Goal: Task Accomplishment & Management: Complete application form

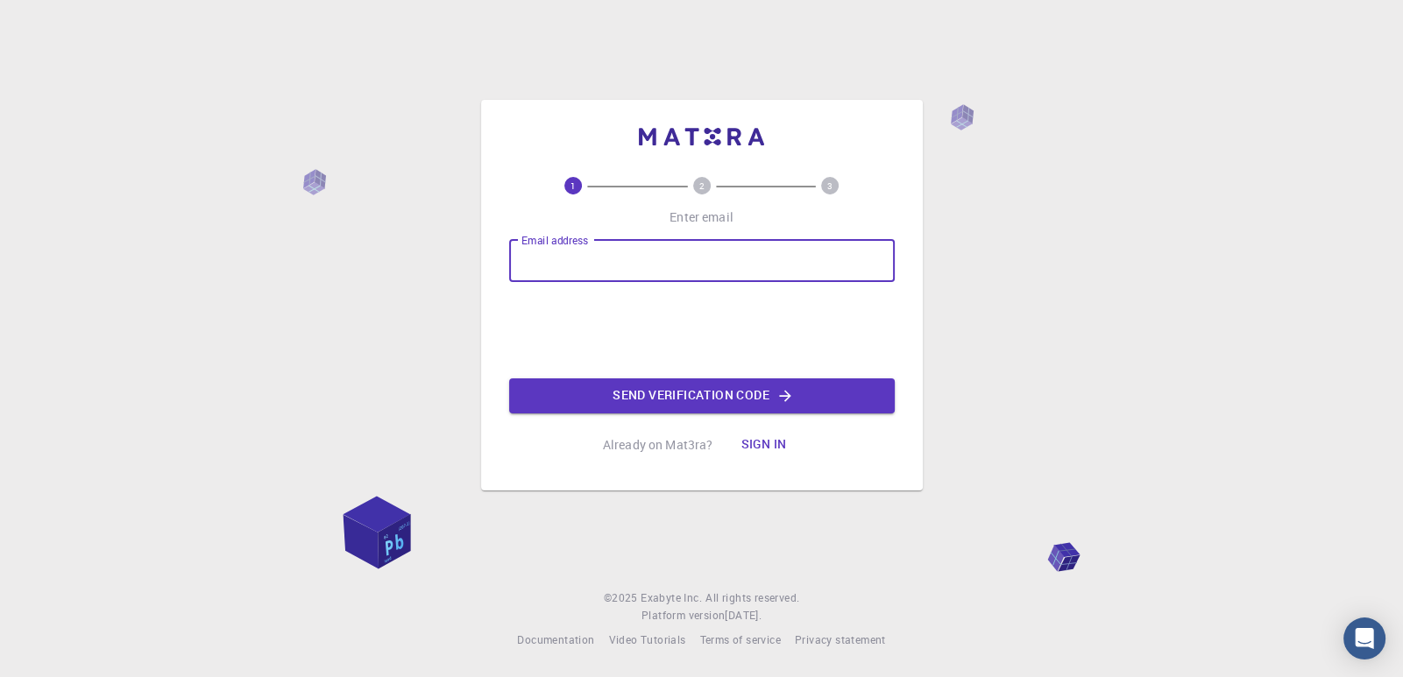
type input "[EMAIL_ADDRESS][DOMAIN_NAME]"
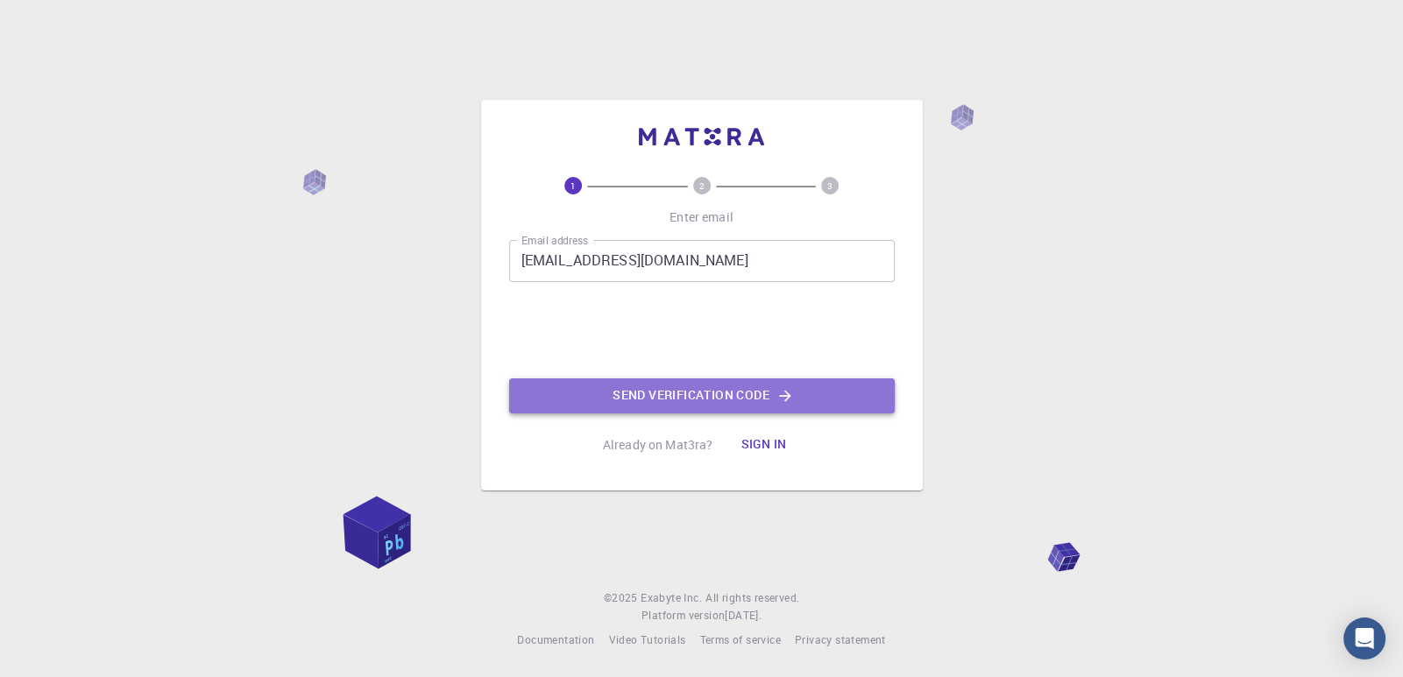
click at [711, 395] on button "Send verification code" at bounding box center [702, 396] width 386 height 35
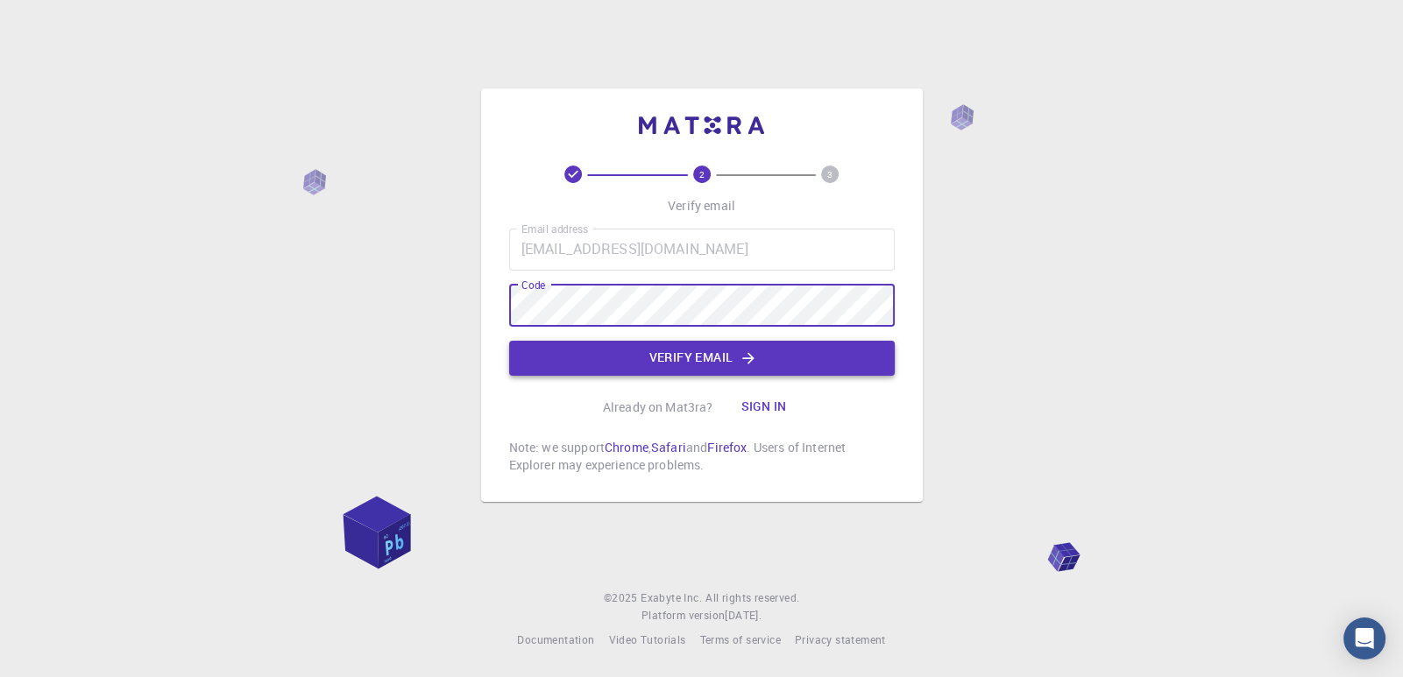
click at [710, 342] on button "Verify email" at bounding box center [702, 358] width 386 height 35
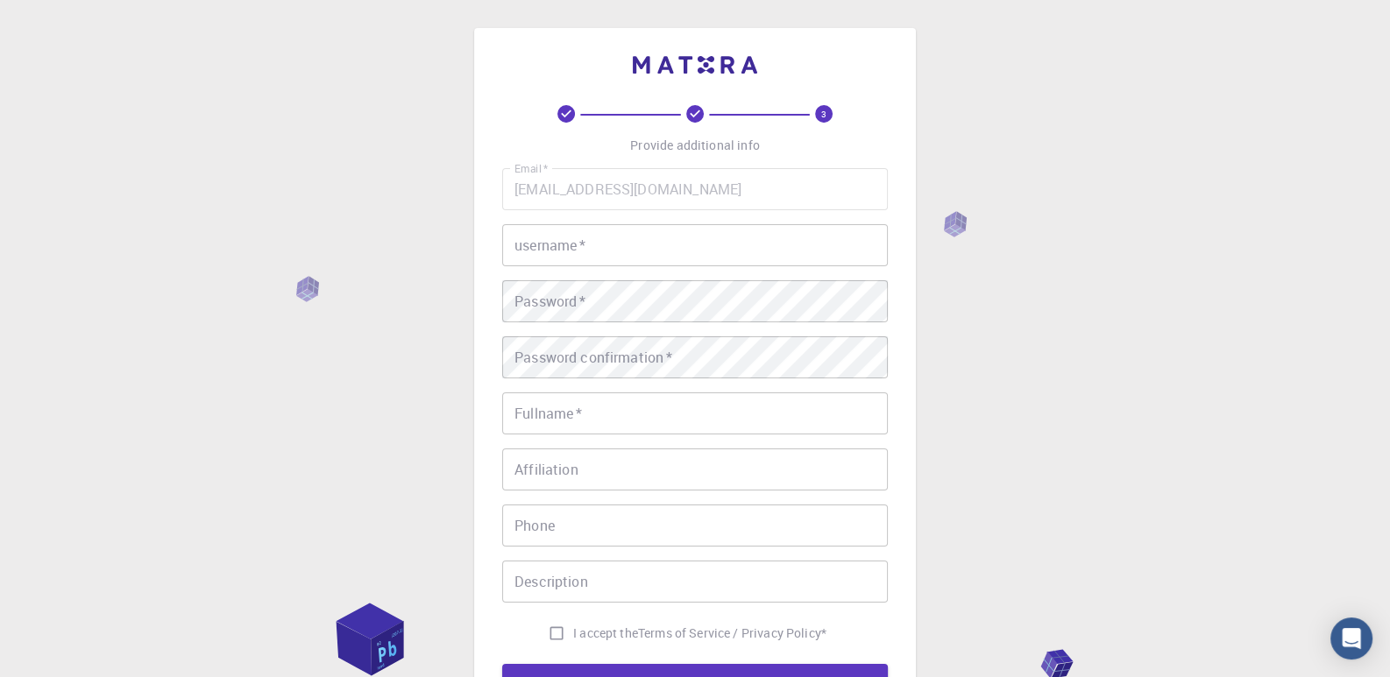
click at [610, 248] on input "username   *" at bounding box center [695, 245] width 386 height 42
type input "Bill"
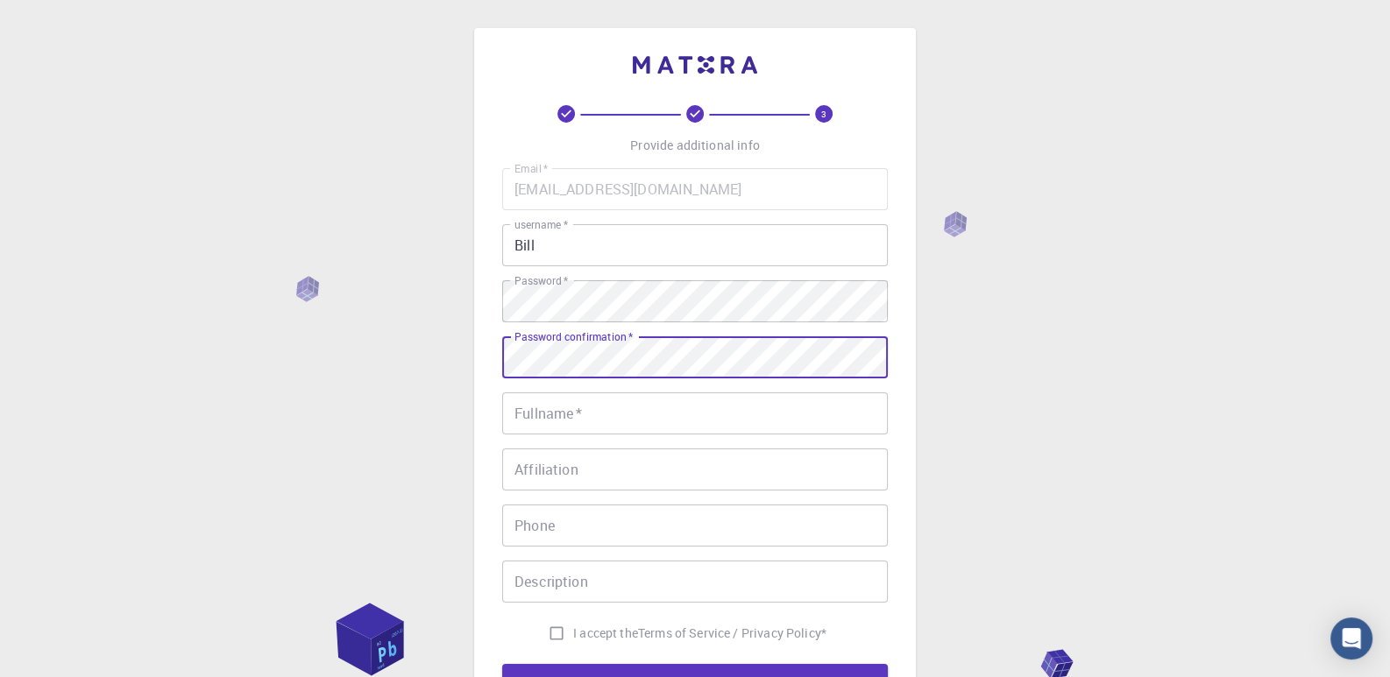
click at [617, 406] on input "Fullname   *" at bounding box center [695, 414] width 386 height 42
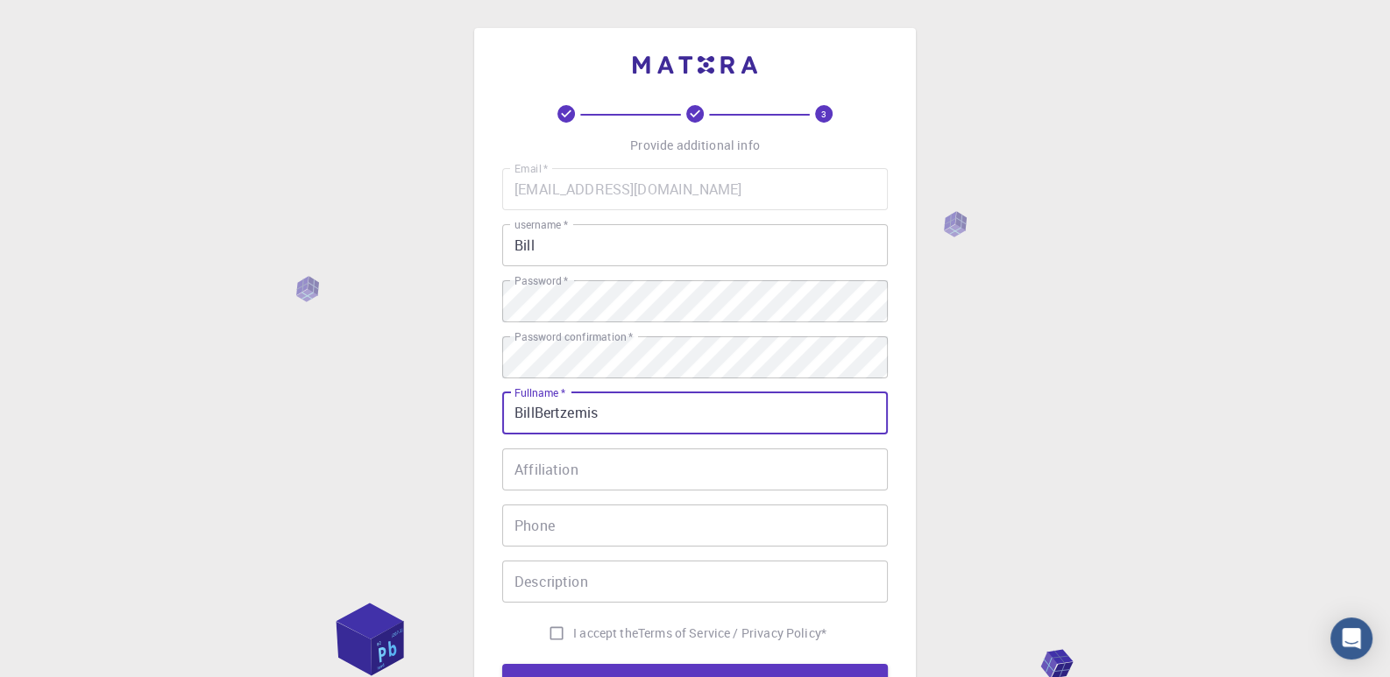
type input "BillBertzemis"
click at [591, 464] on input "Affiliation" at bounding box center [695, 470] width 386 height 42
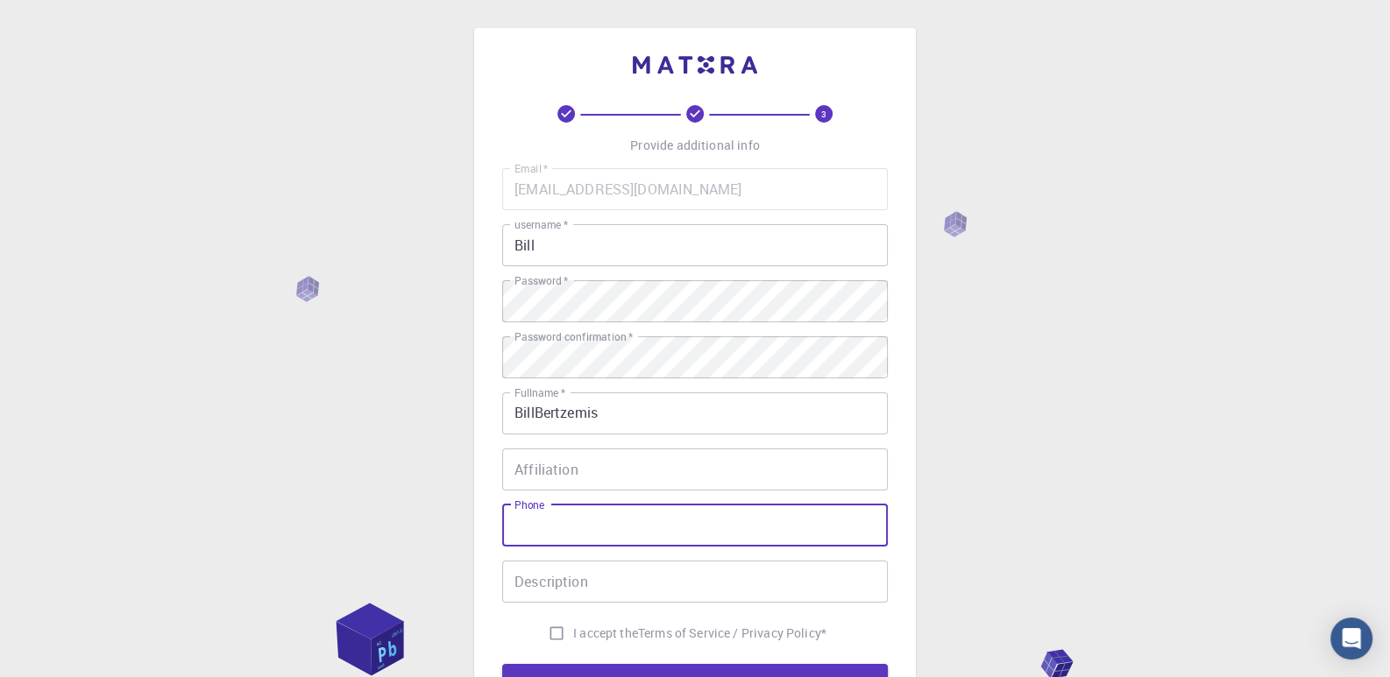
click at [574, 524] on input "Phone" at bounding box center [695, 526] width 386 height 42
click at [560, 469] on input "Affiliation" at bounding box center [695, 470] width 386 height 42
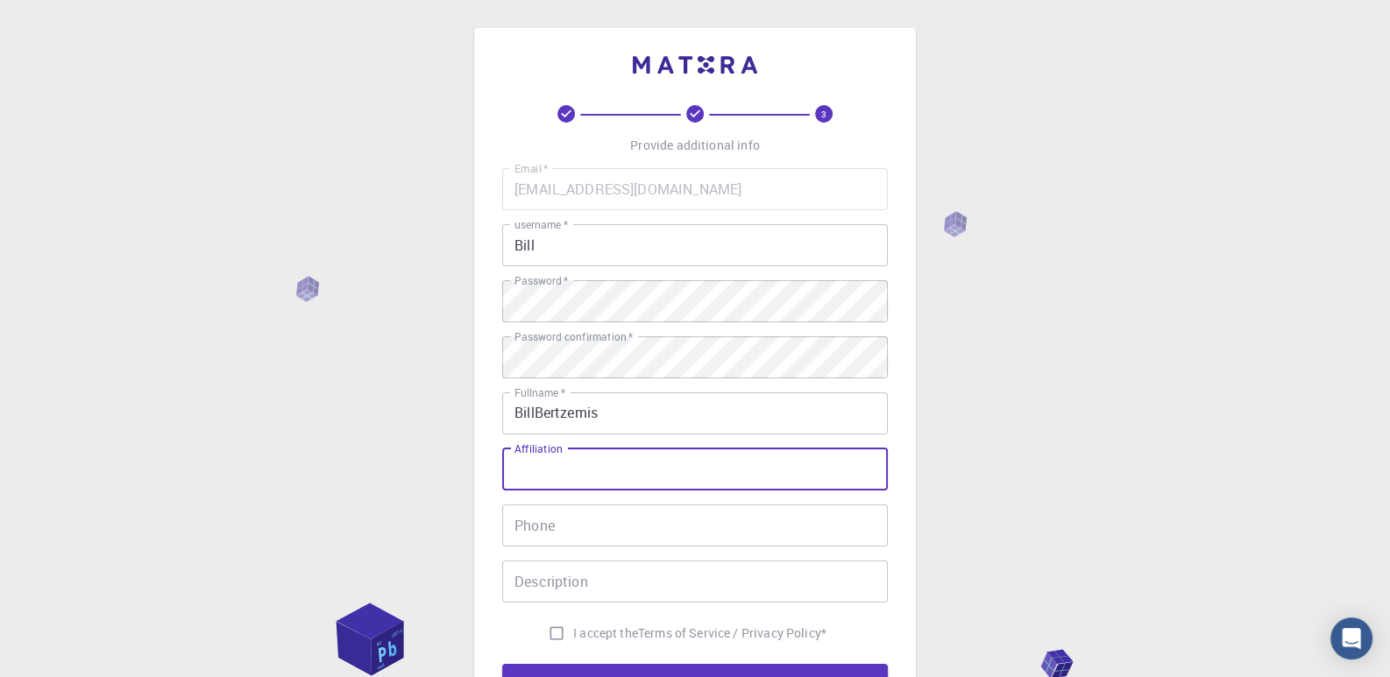
drag, startPoint x: 515, startPoint y: 450, endPoint x: 534, endPoint y: 449, distance: 18.4
click at [534, 449] on label "Affiliation" at bounding box center [537, 449] width 47 height 15
click at [534, 449] on input "Affiliation" at bounding box center [695, 470] width 386 height 42
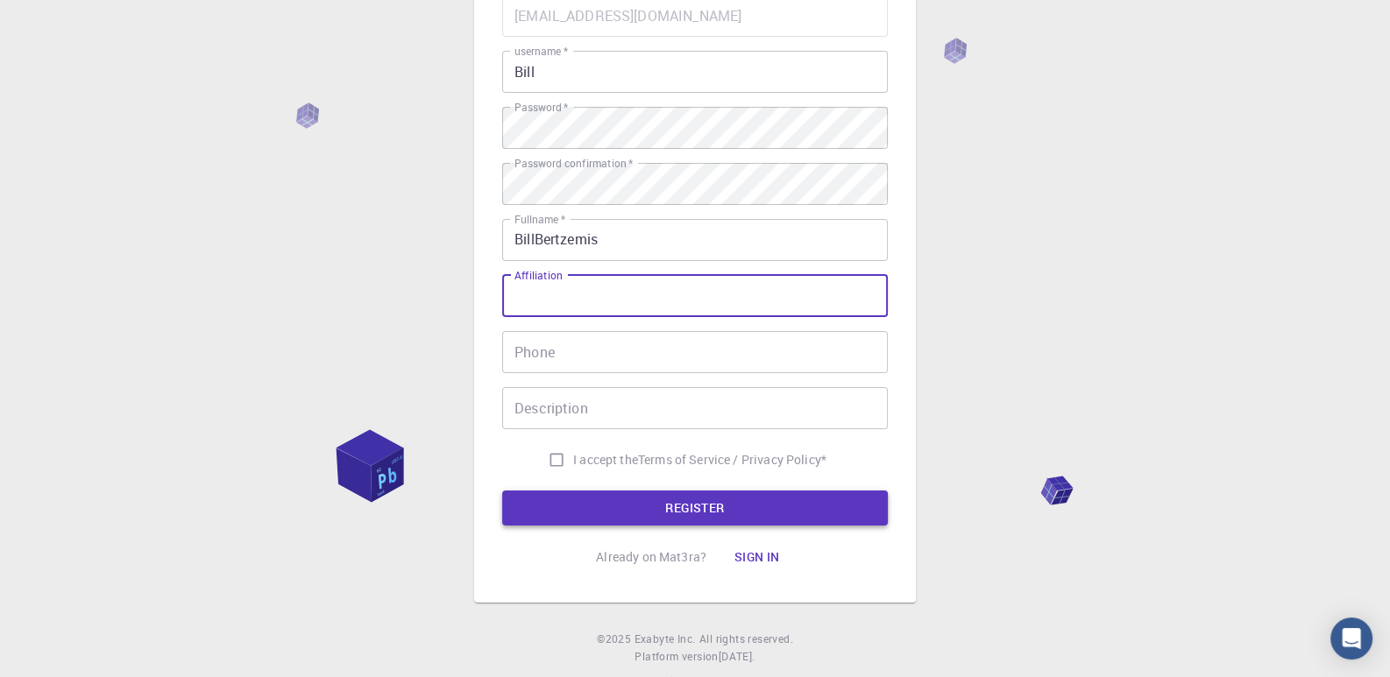
scroll to position [174, 0]
click at [556, 456] on input "I accept the Terms of Service / Privacy Policy *" at bounding box center [556, 458] width 33 height 33
checkbox input "true"
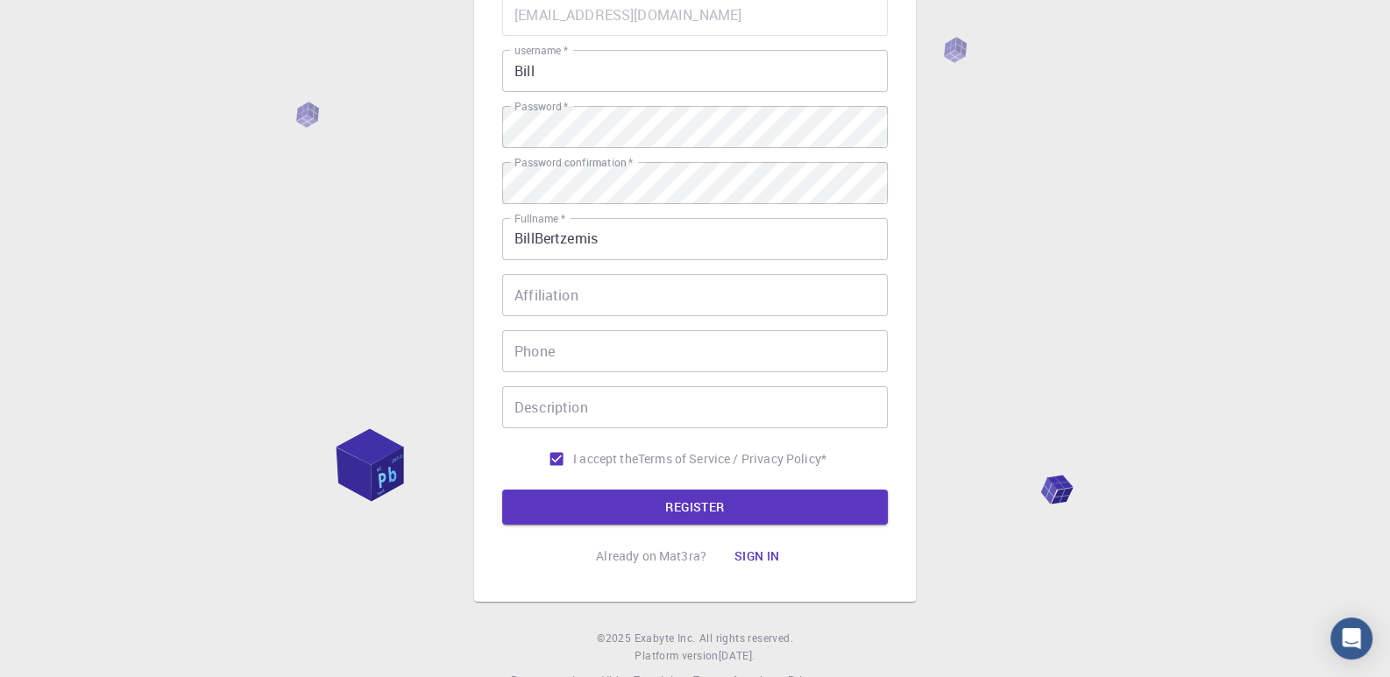
click at [547, 362] on input "Phone" at bounding box center [695, 351] width 386 height 42
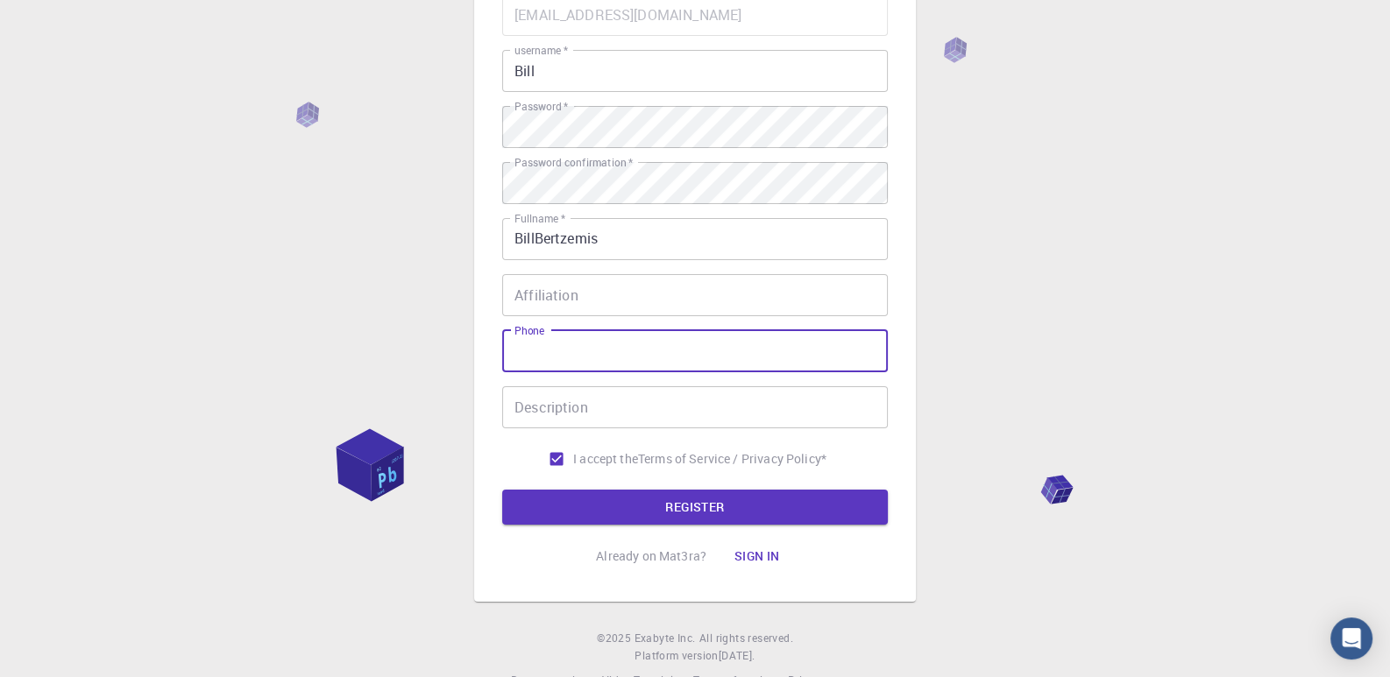
click at [541, 419] on input "Description" at bounding box center [695, 407] width 386 height 42
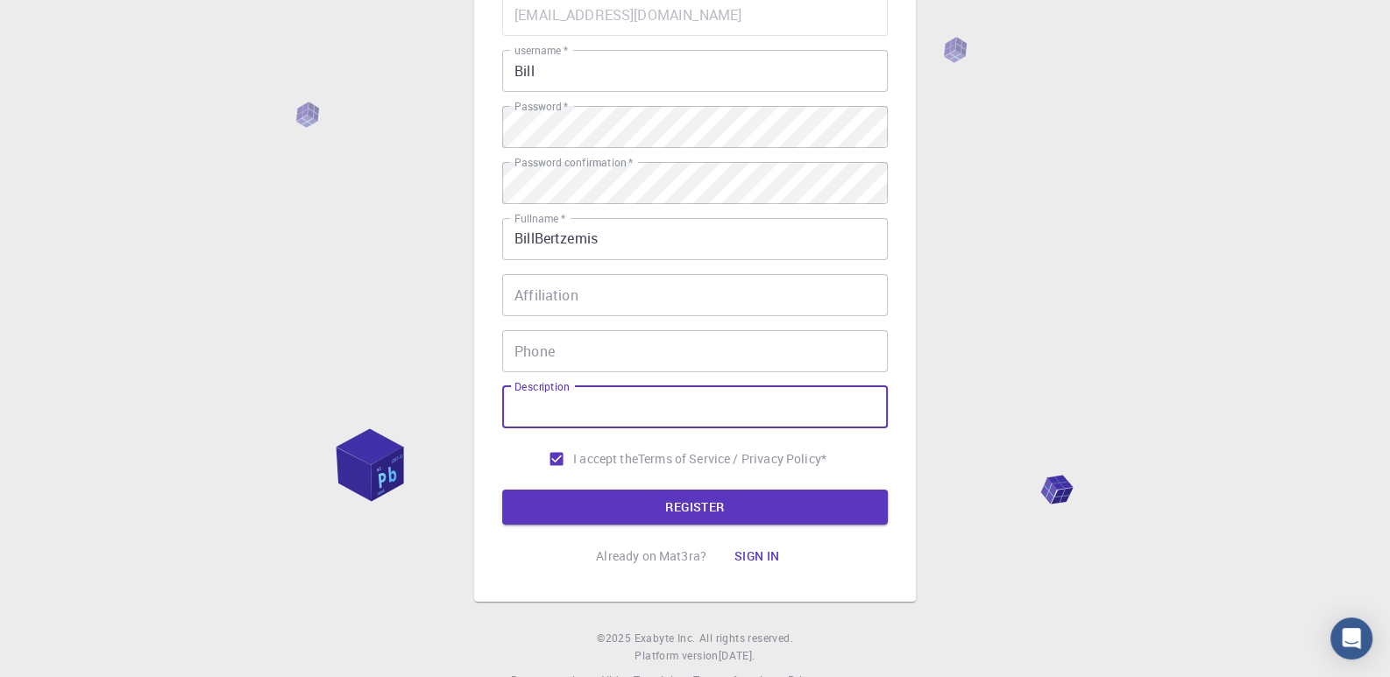
click at [543, 339] on div "Phone Phone" at bounding box center [695, 351] width 386 height 42
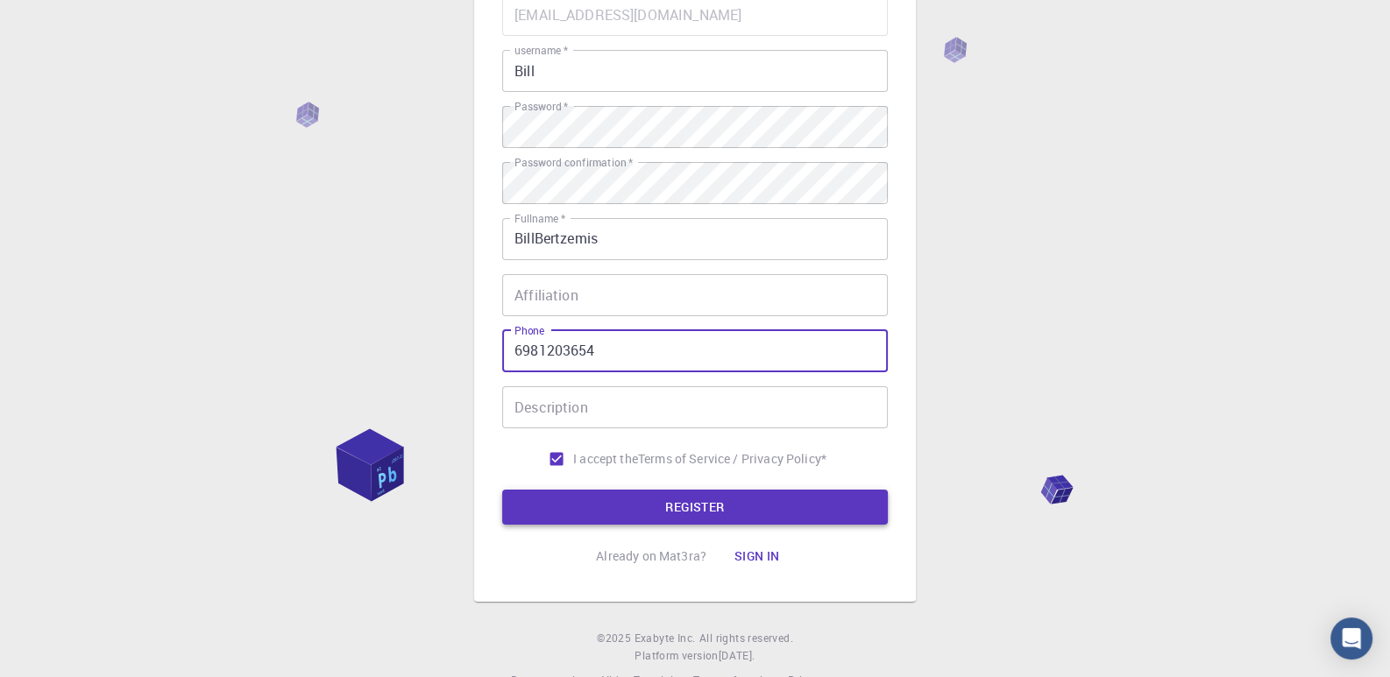
click at [538, 506] on button "REGISTER" at bounding box center [695, 507] width 386 height 35
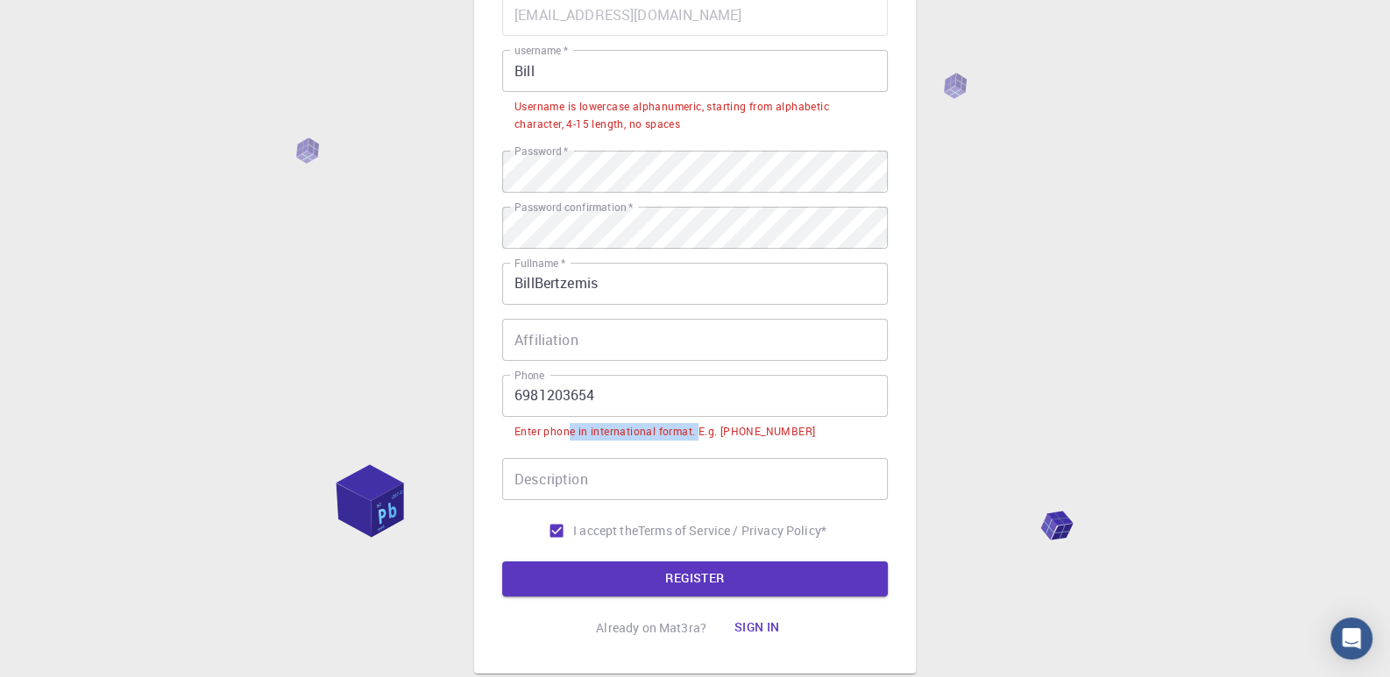
drag, startPoint x: 591, startPoint y: 431, endPoint x: 715, endPoint y: 431, distance: 123.5
click at [714, 431] on div "Enter phone in international format. E.g. [PHONE_NUMBER]" at bounding box center [664, 432] width 301 height 18
click at [715, 431] on div "Enter phone in international format. E.g. [PHONE_NUMBER]" at bounding box center [664, 432] width 301 height 18
click at [507, 392] on input "6981203654" at bounding box center [695, 396] width 386 height 42
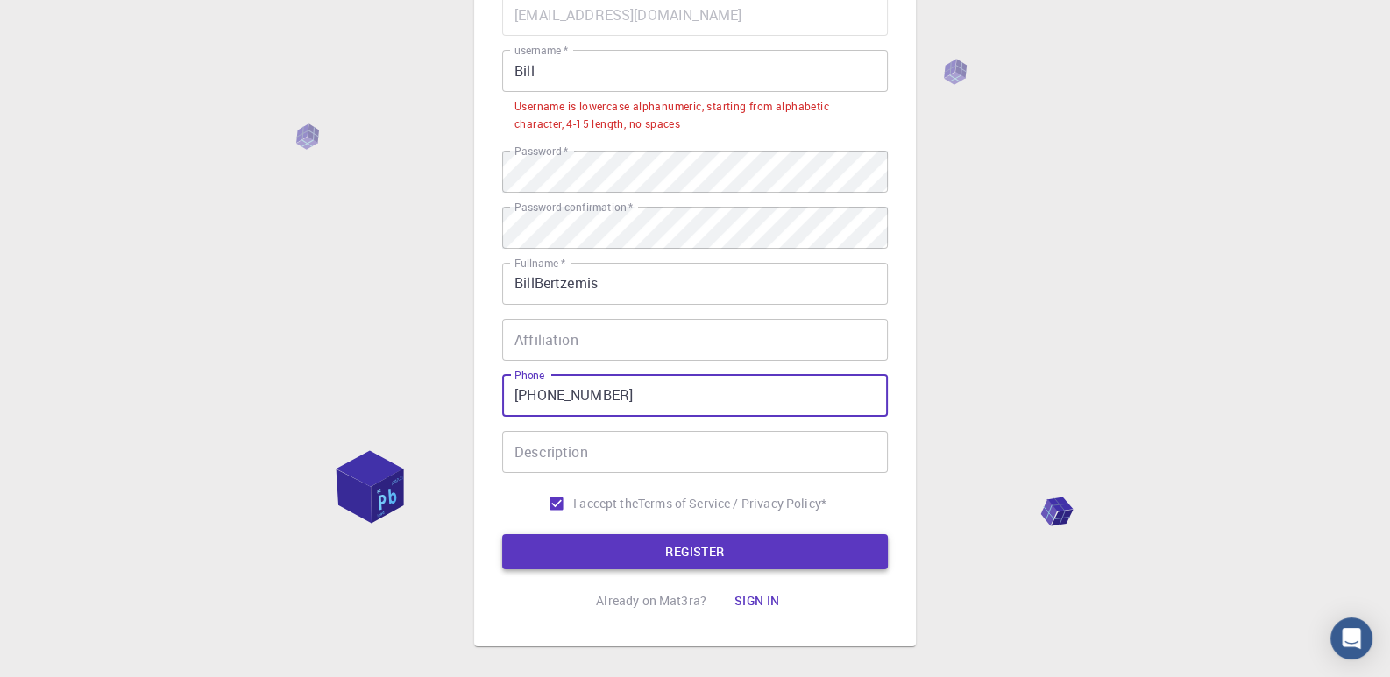
type input "[PHONE_NUMBER]"
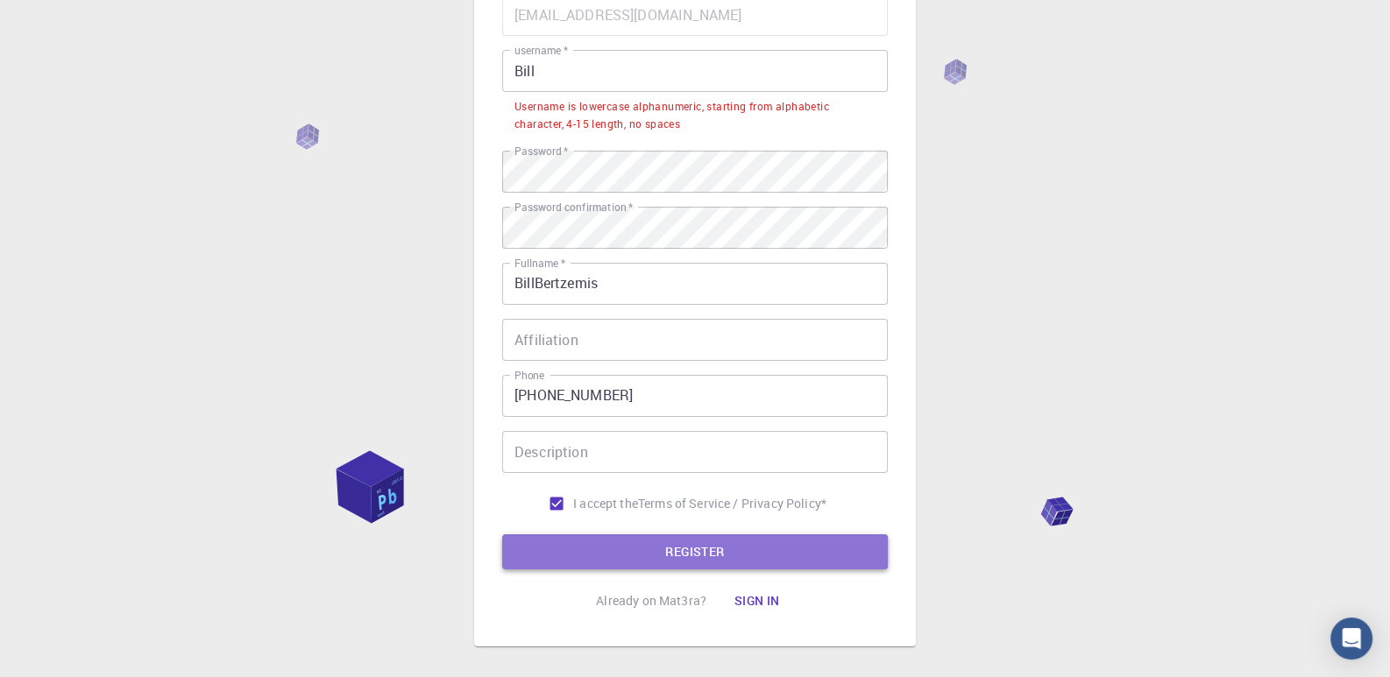
click at [596, 541] on button "REGISTER" at bounding box center [695, 551] width 386 height 35
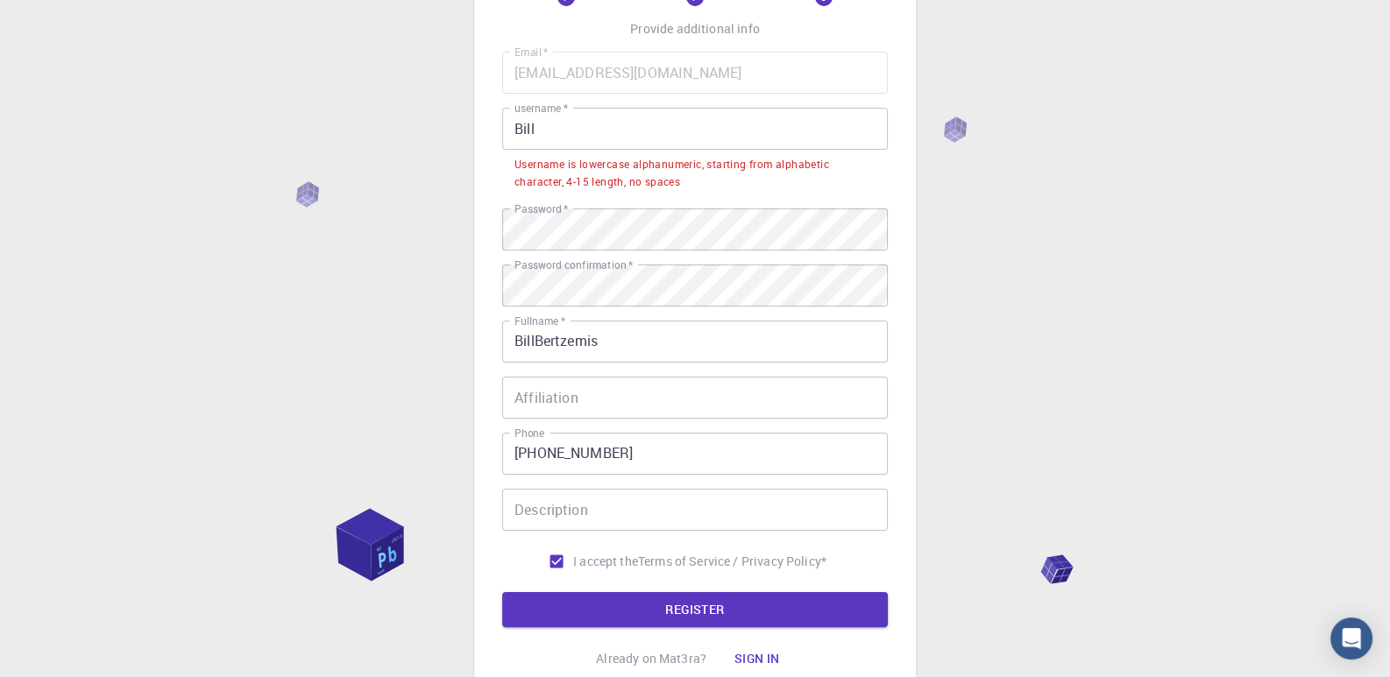
scroll to position [87, 0]
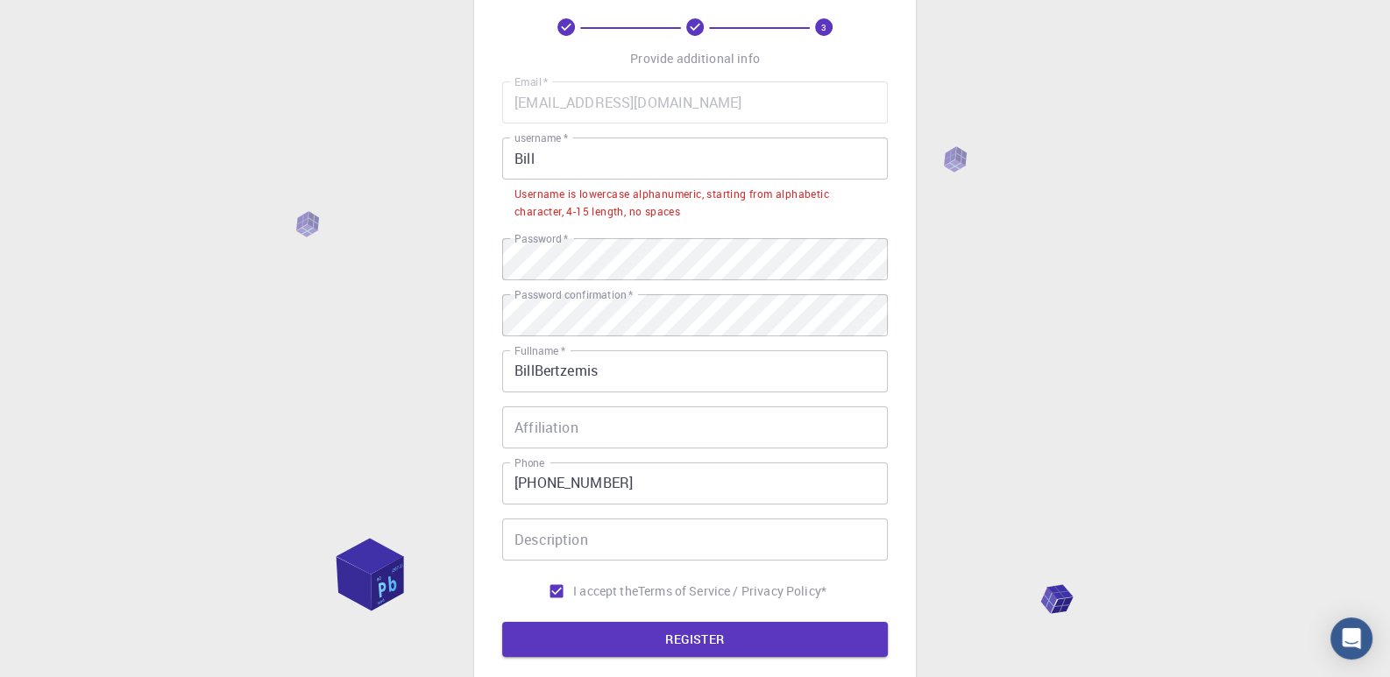
click at [555, 169] on input "Bill" at bounding box center [695, 159] width 386 height 42
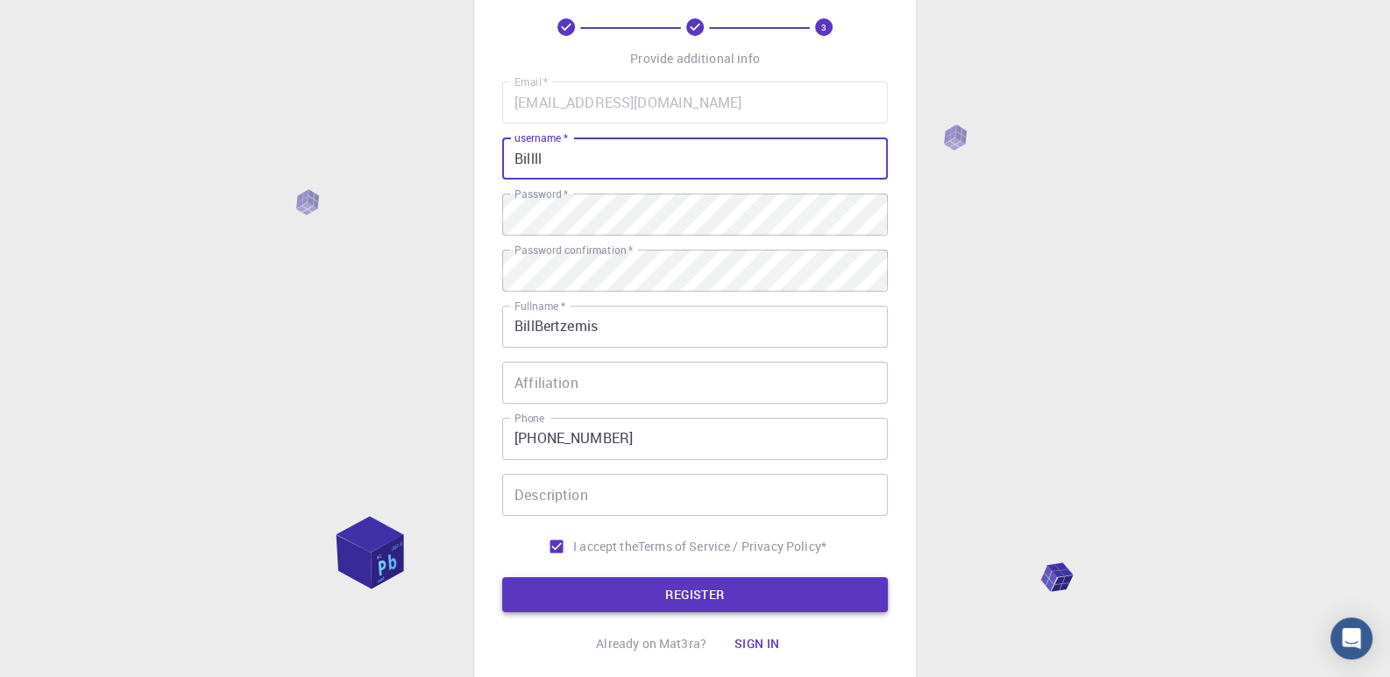
type input "Billll"
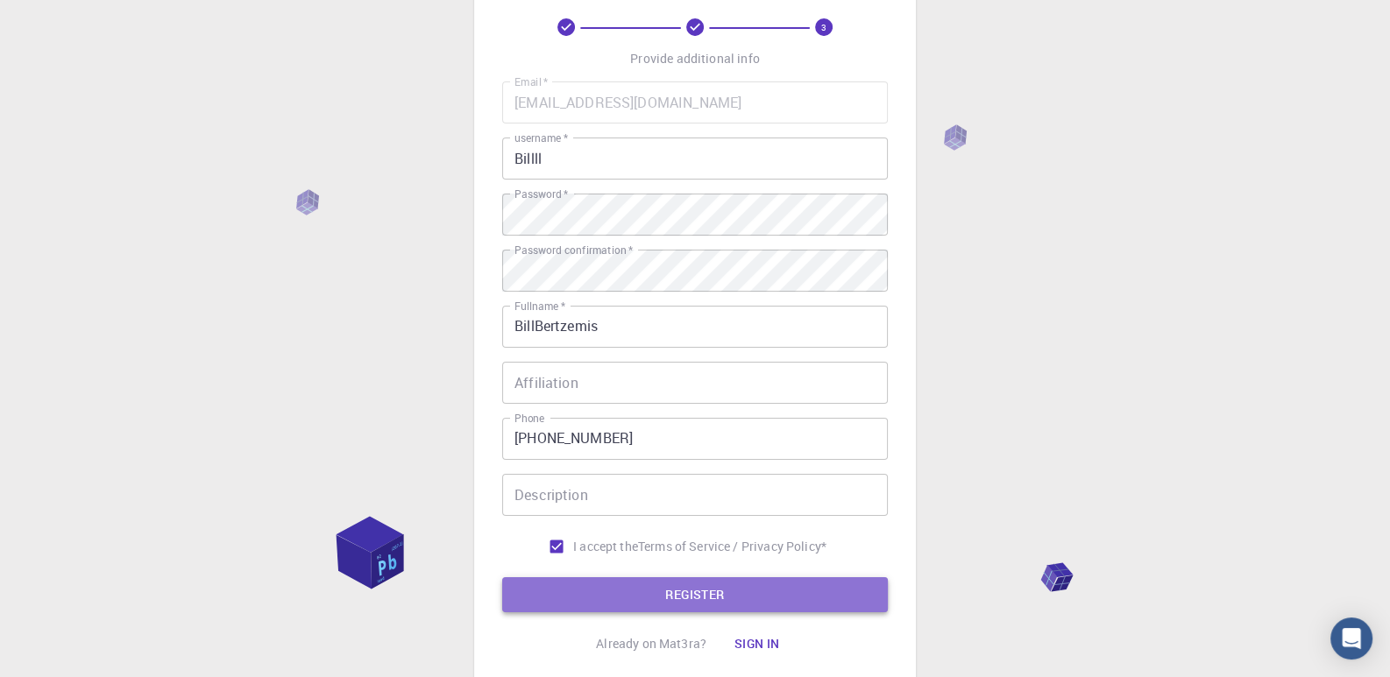
click at [688, 606] on button "REGISTER" at bounding box center [695, 594] width 386 height 35
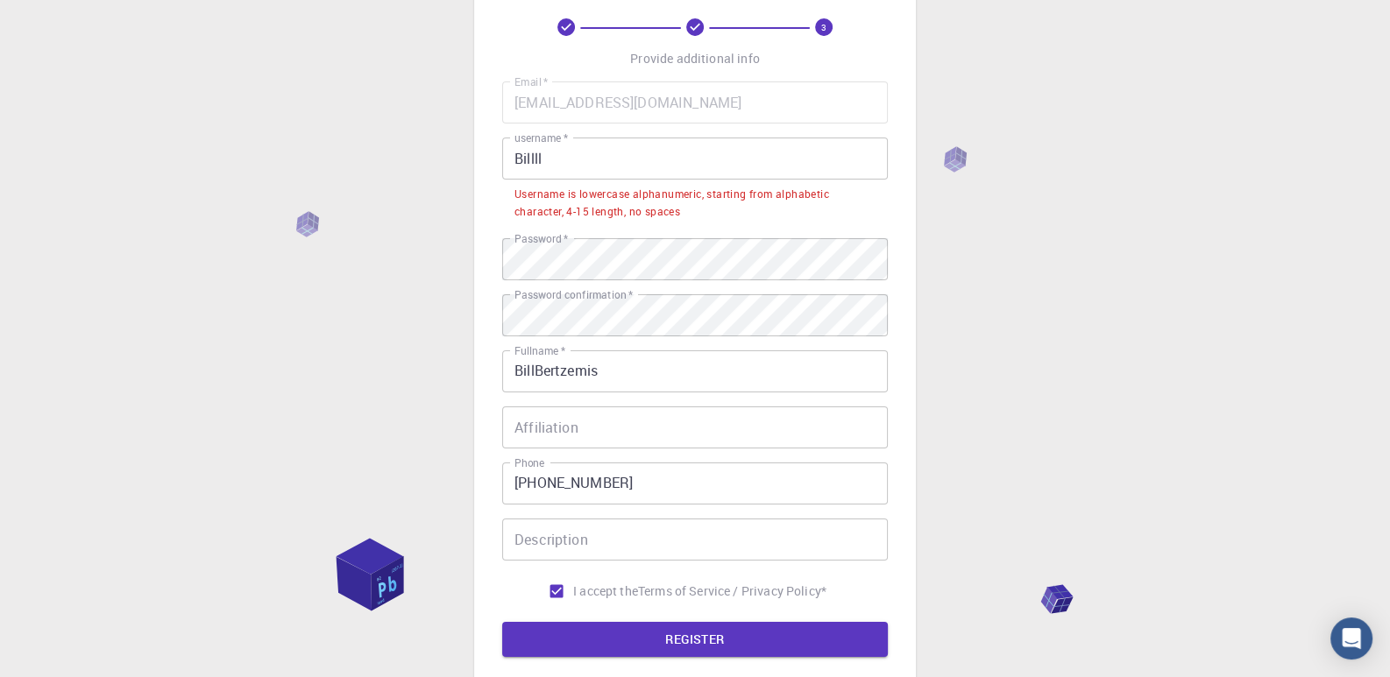
click at [548, 157] on input "Billll" at bounding box center [695, 159] width 386 height 42
drag, startPoint x: 548, startPoint y: 157, endPoint x: 497, endPoint y: 146, distance: 52.8
click at [497, 146] on div "3 Provide additional info Email   * [EMAIL_ADDRESS][DOMAIN_NAME] Email   * user…" at bounding box center [695, 337] width 442 height 793
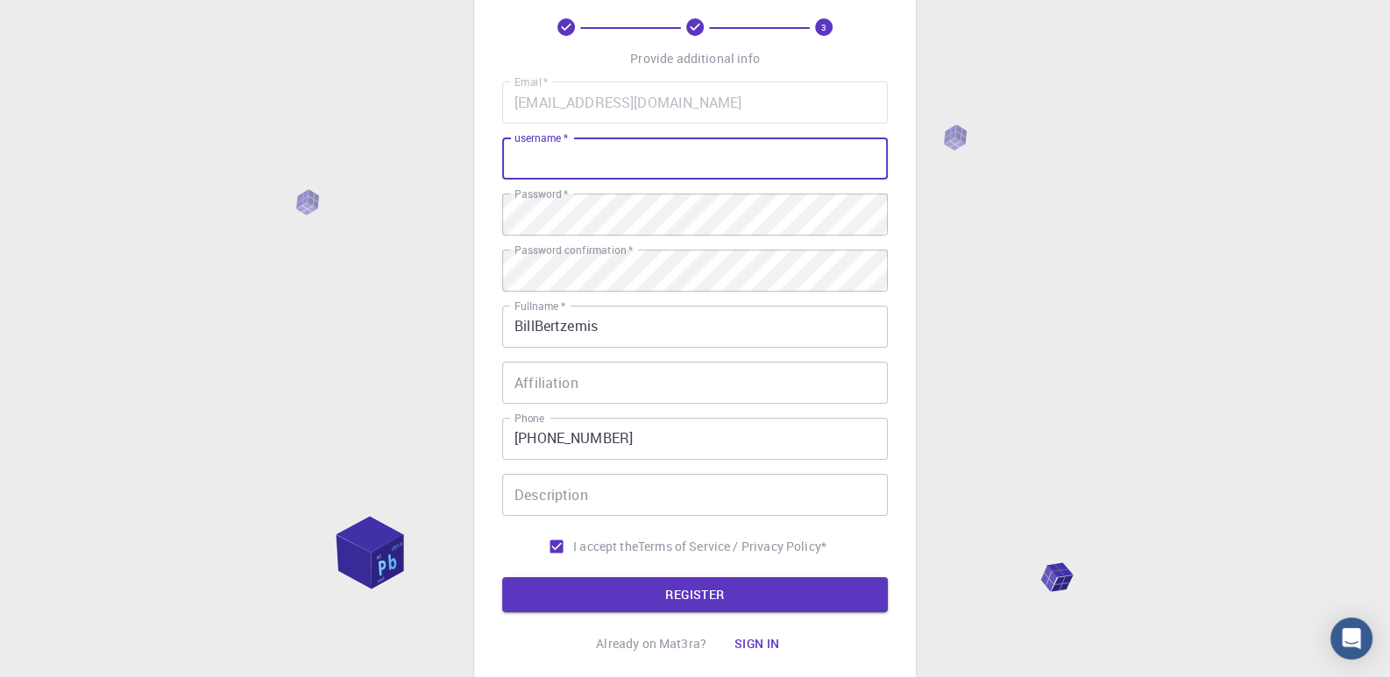
type input "B"
click at [653, 592] on button "REGISTER" at bounding box center [695, 594] width 386 height 35
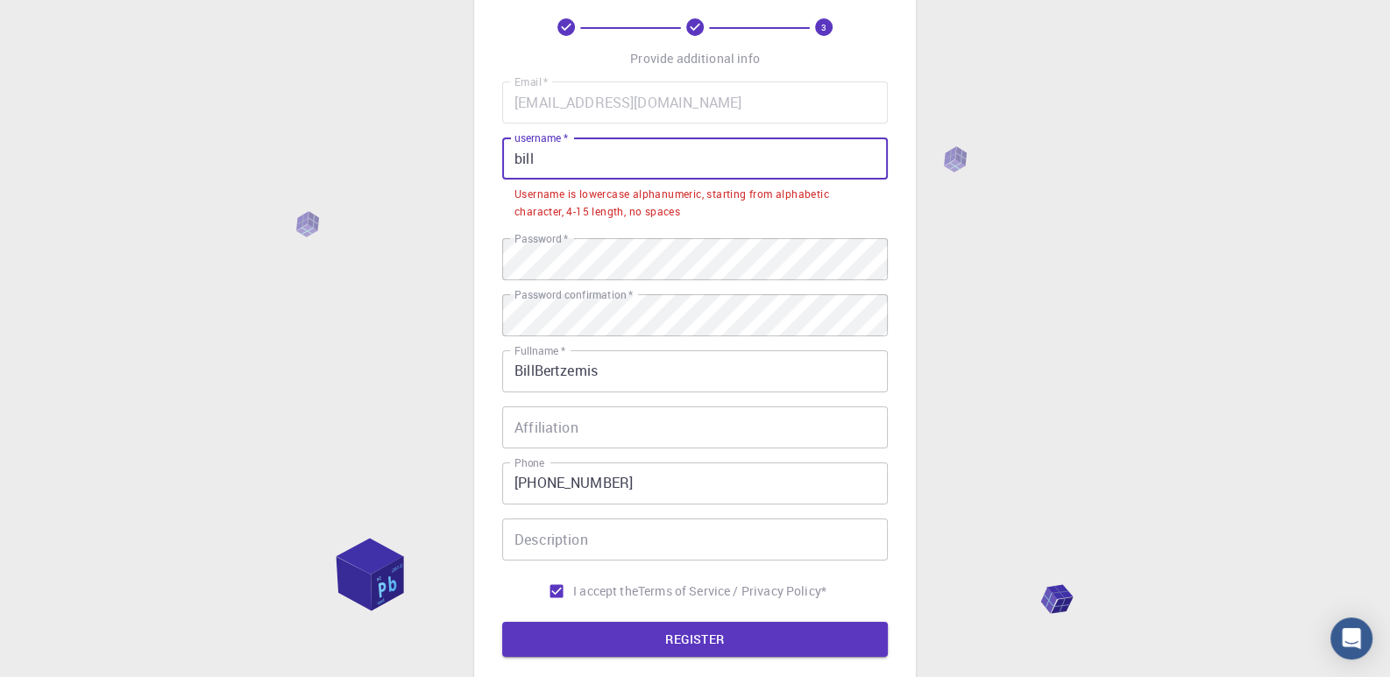
click at [563, 166] on input "bill" at bounding box center [695, 159] width 386 height 42
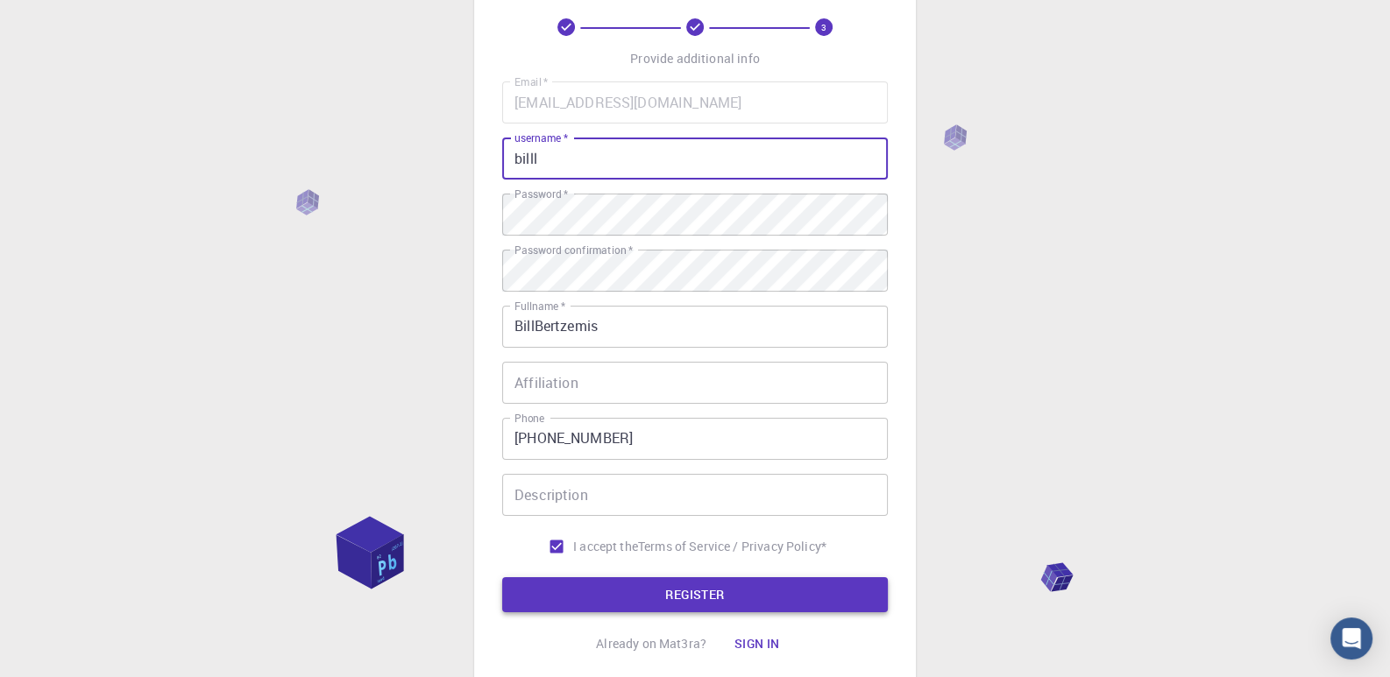
type input "billl"
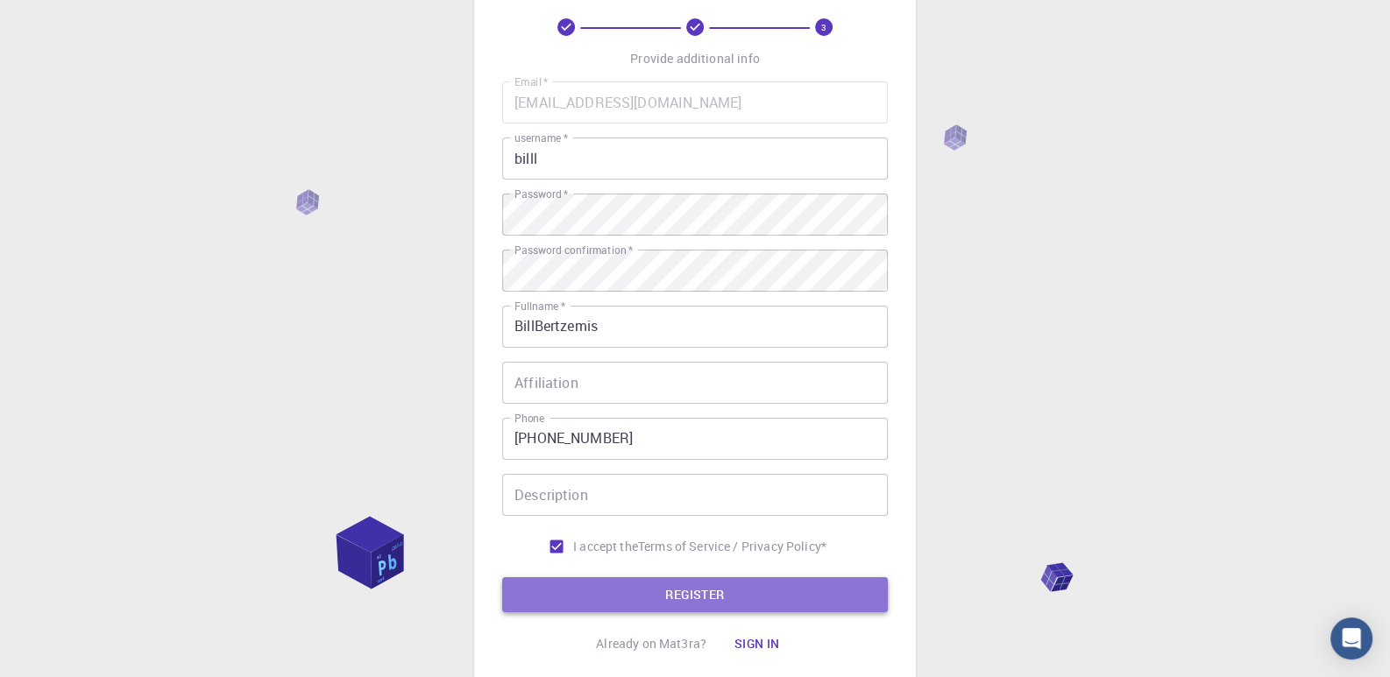
click at [689, 594] on button "REGISTER" at bounding box center [695, 594] width 386 height 35
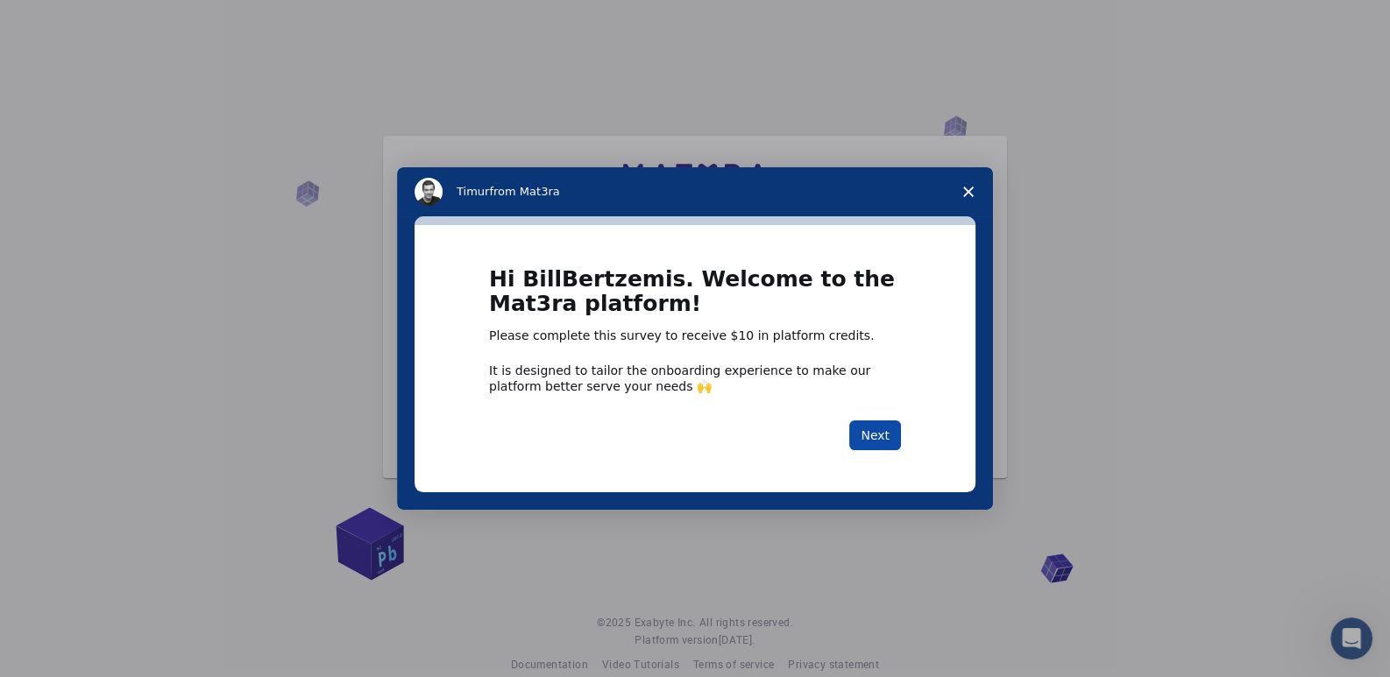
click at [867, 441] on button "Next" at bounding box center [875, 436] width 52 height 30
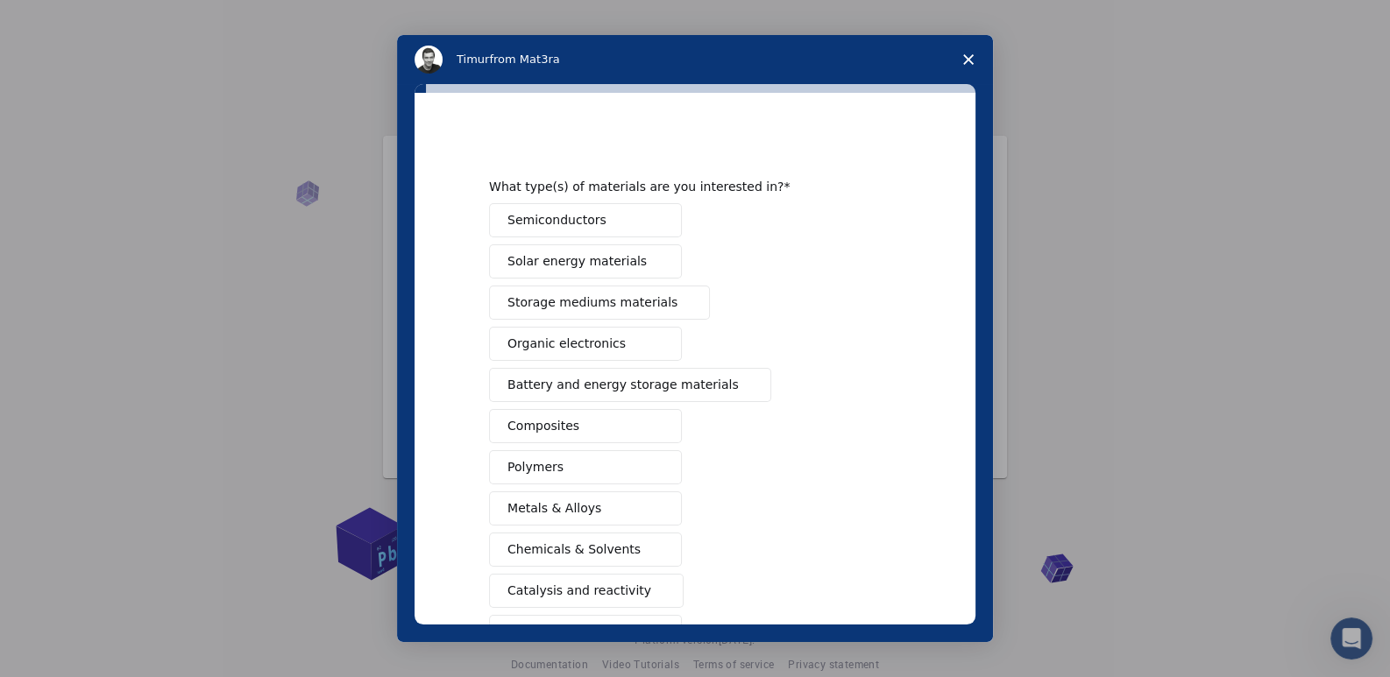
click at [965, 54] on icon "Close survey" at bounding box center [968, 59] width 11 height 11
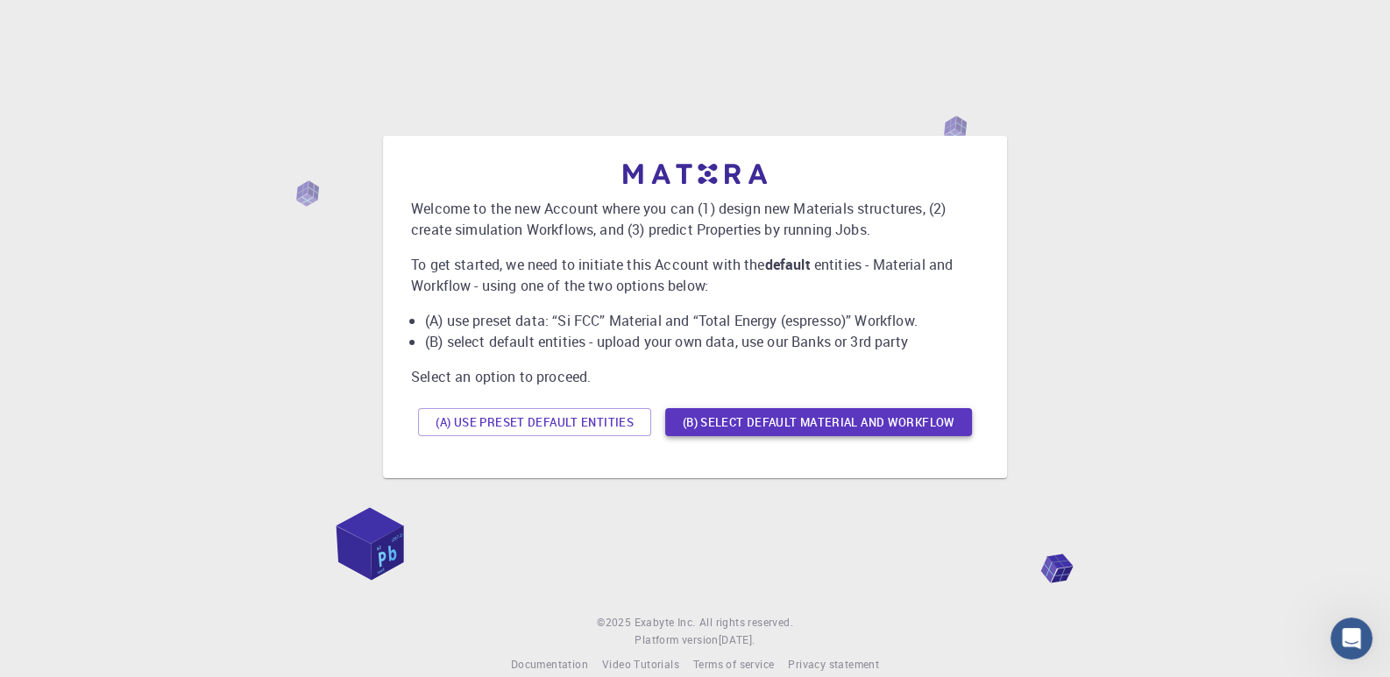
click at [718, 423] on button "(B) Select default material and workflow" at bounding box center [818, 422] width 307 height 28
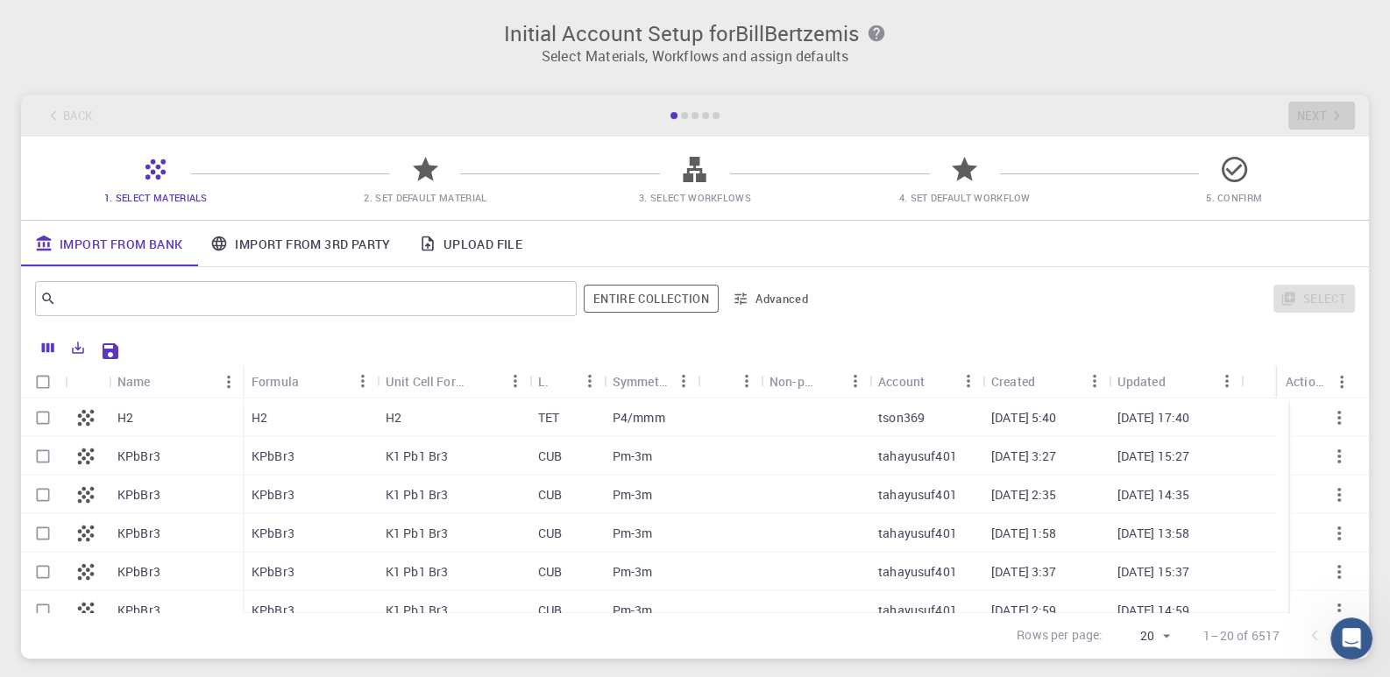
scroll to position [118, 0]
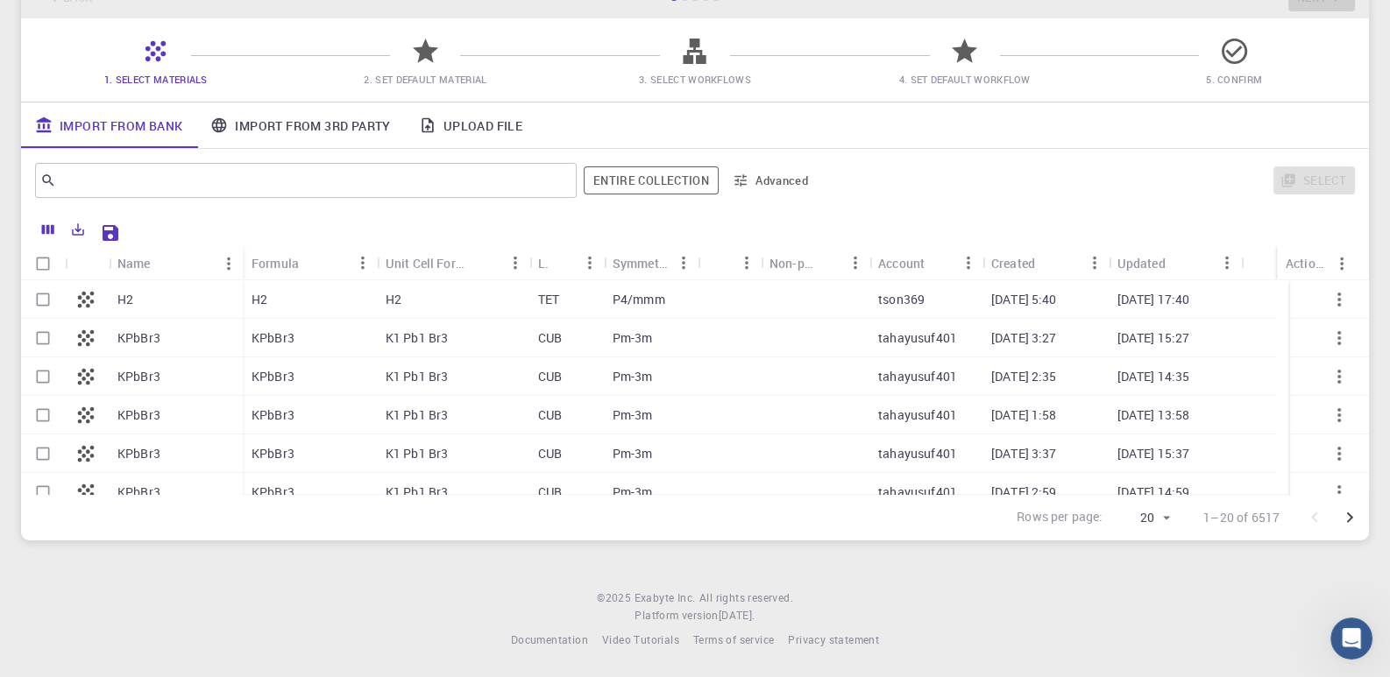
click at [1351, 634] on icon "Open Intercom Messenger" at bounding box center [1351, 639] width 12 height 14
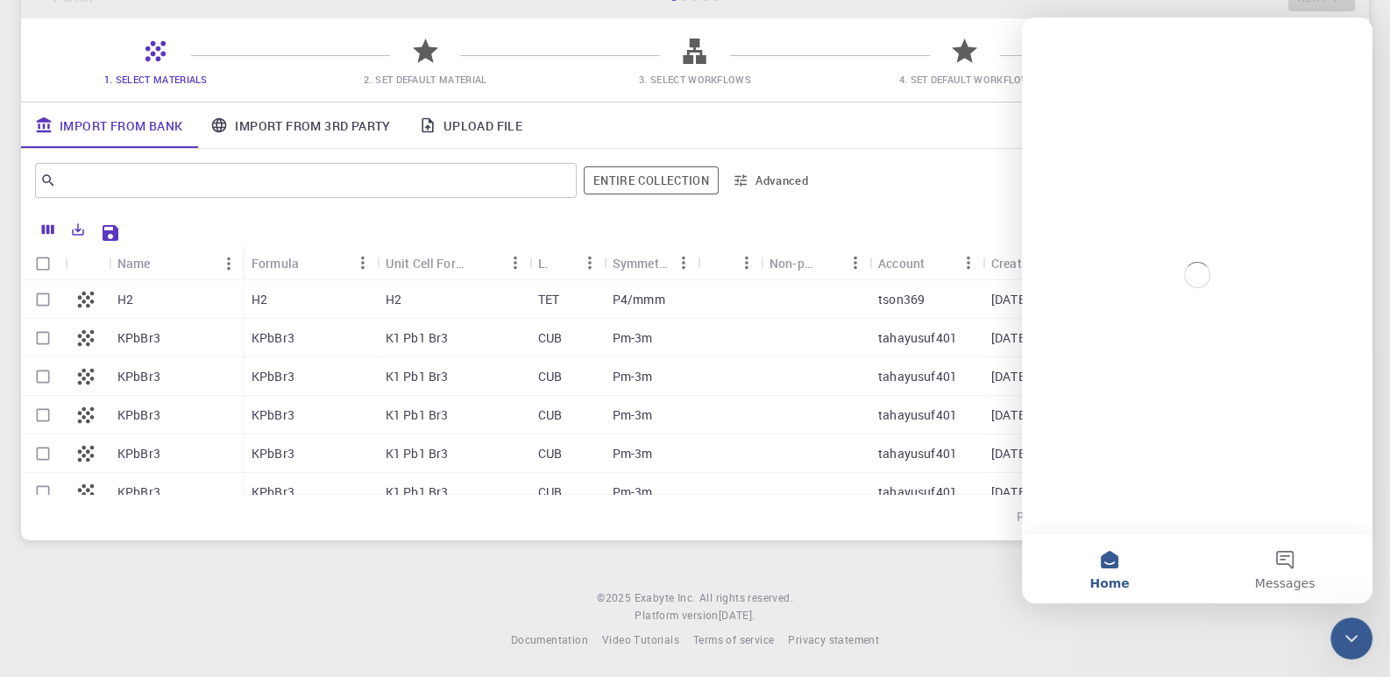
scroll to position [0, 0]
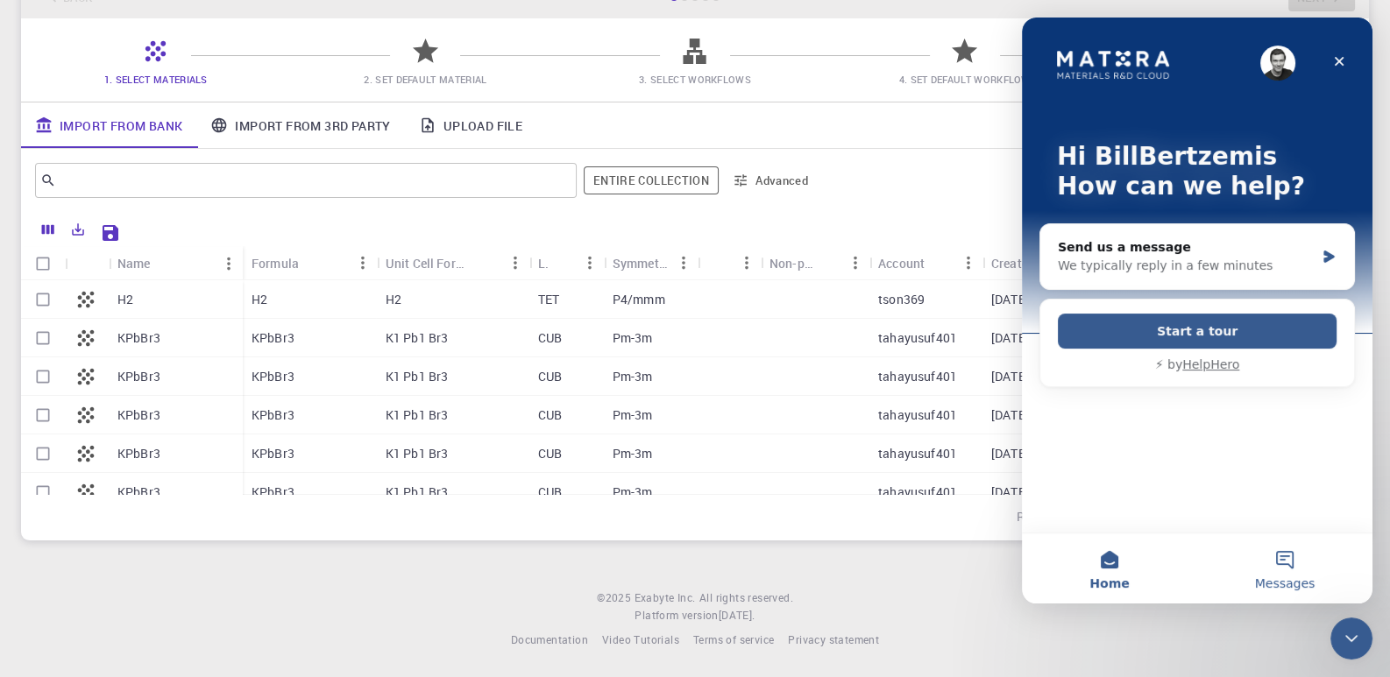
click at [1267, 534] on button "Messages" at bounding box center [1284, 569] width 175 height 70
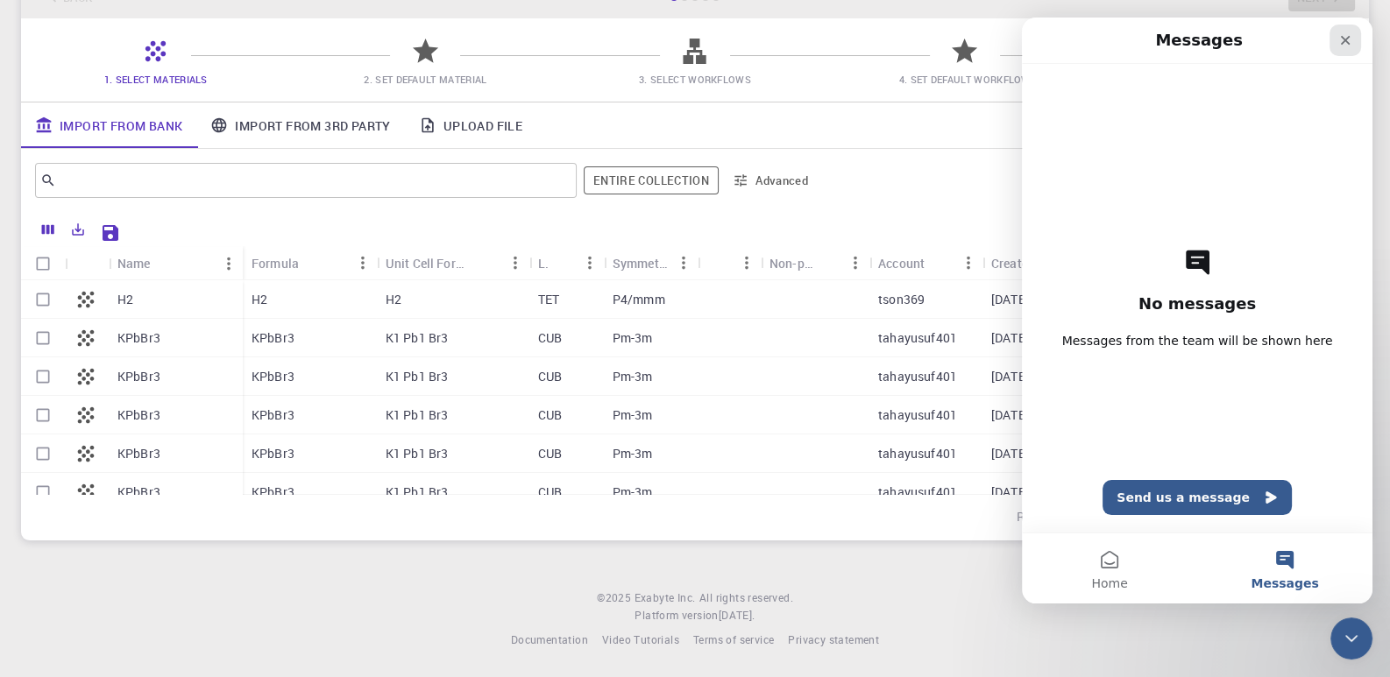
click at [1338, 45] on icon "Close" at bounding box center [1345, 40] width 14 height 14
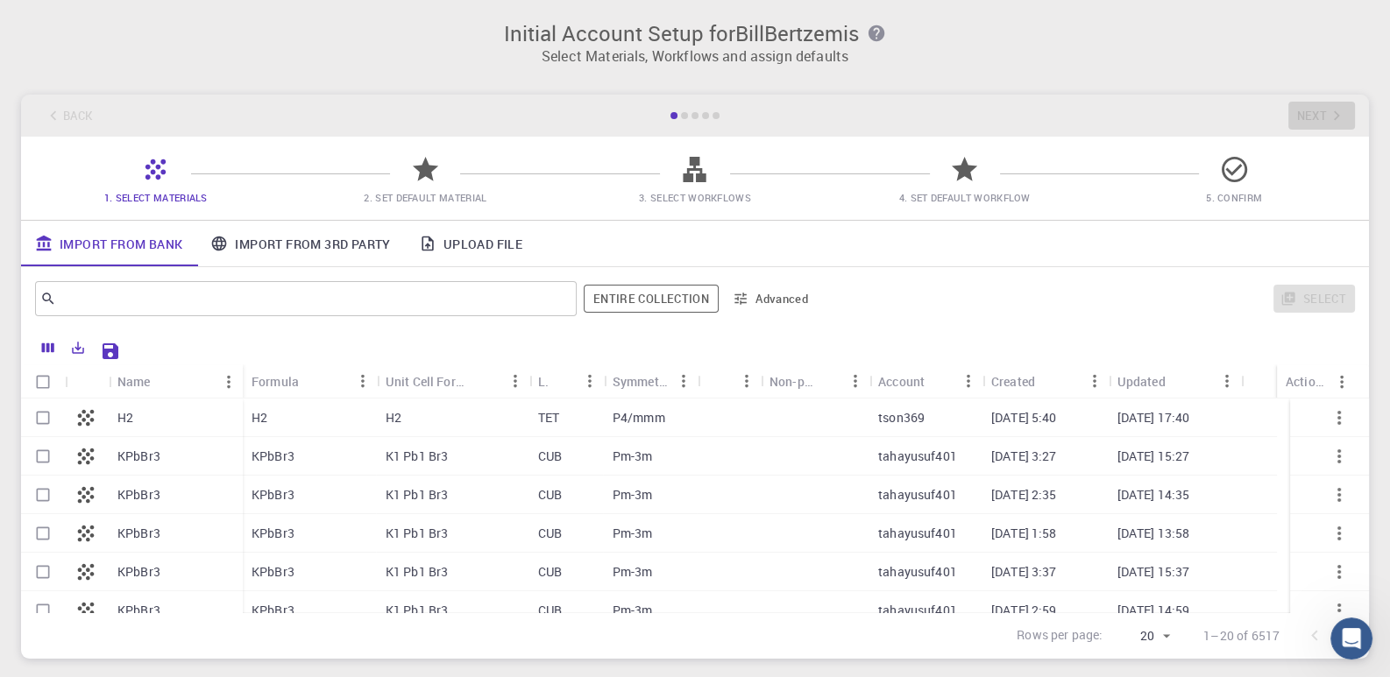
drag, startPoint x: 411, startPoint y: 3, endPoint x: 943, endPoint y: 93, distance: 539.5
click at [943, 93] on div "Initial Account Setup for BillBertzemis Select Materials, Workflows and assign …" at bounding box center [695, 340] width 1390 height 680
